Goal: Find specific page/section

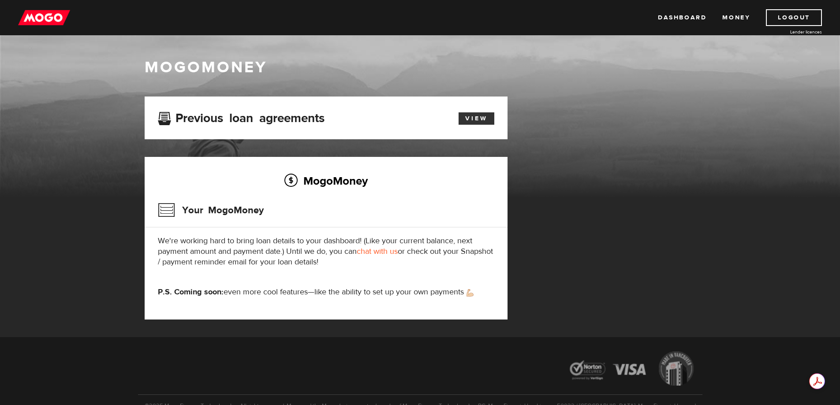
click at [469, 123] on link "View" at bounding box center [476, 118] width 36 height 12
click at [741, 20] on link "Money" at bounding box center [736, 17] width 28 height 17
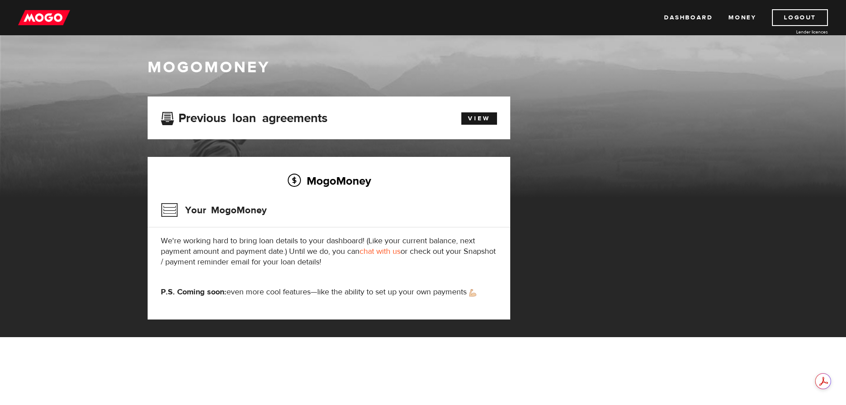
click at [42, 14] on img at bounding box center [44, 17] width 52 height 17
click at [38, 15] on img at bounding box center [44, 17] width 52 height 17
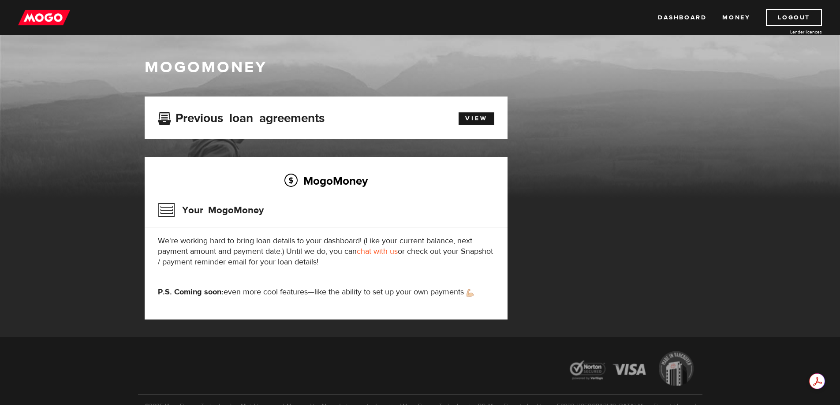
click at [46, 23] on img at bounding box center [44, 17] width 52 height 17
